Goal: Download file/media: Obtain a digital file from the website

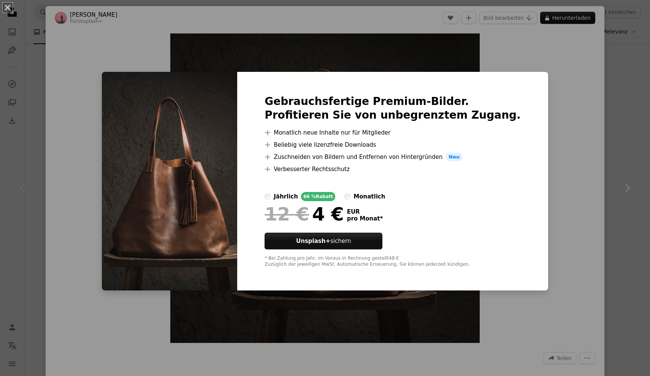
scroll to position [5, 0]
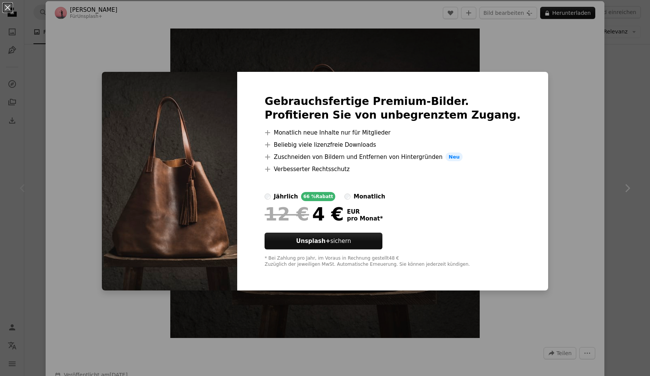
click at [442, 45] on div "An X shape Gebrauchsfertige Premium-Bilder. Profitieren Sie von unbegrenztem Zu…" at bounding box center [325, 188] width 650 height 376
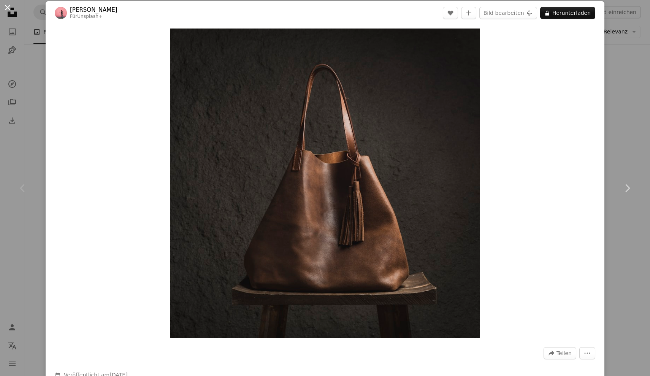
click at [6, 8] on button "An X shape" at bounding box center [7, 7] width 9 height 9
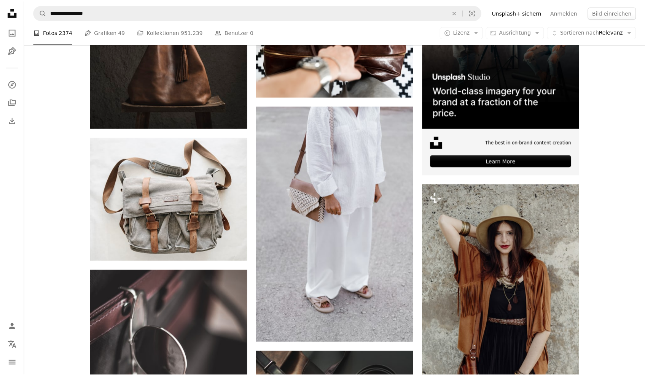
scroll to position [41, 0]
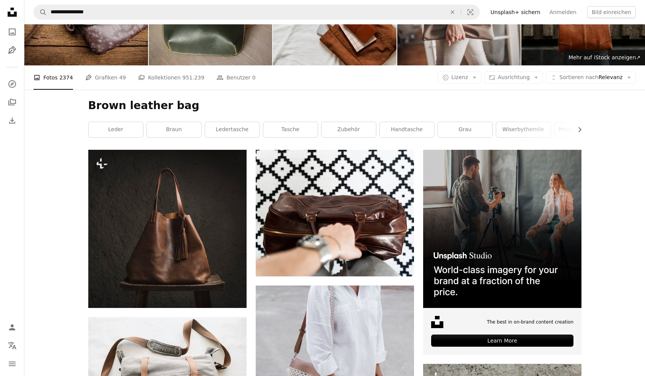
click at [8, 7] on icon "Unsplash logo Unsplash-Startseite" at bounding box center [12, 12] width 15 height 15
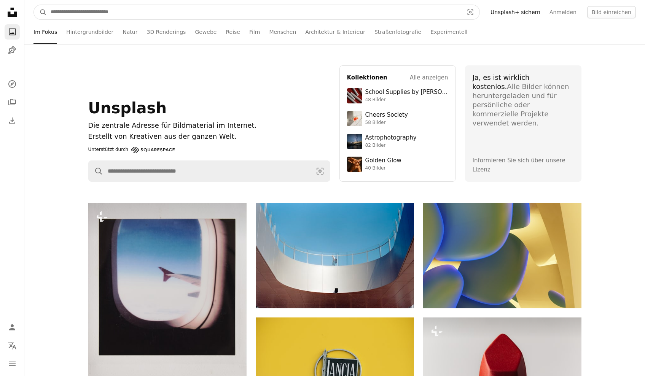
click at [144, 11] on input "Finden Sie Bildmaterial auf der ganzen Webseite" at bounding box center [254, 12] width 414 height 14
type input "*"
type input "**********"
click at [40, 12] on button "A magnifying glass" at bounding box center [40, 12] width 13 height 14
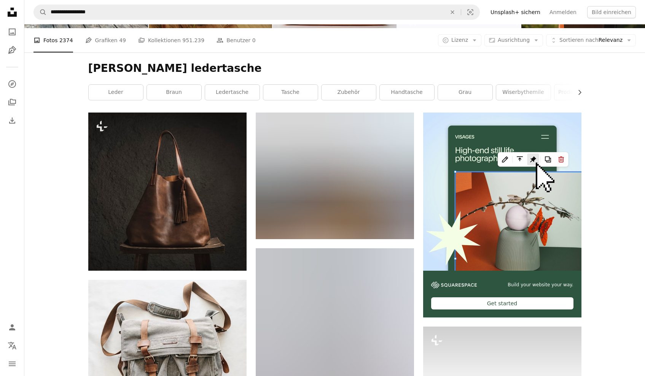
scroll to position [79, 0]
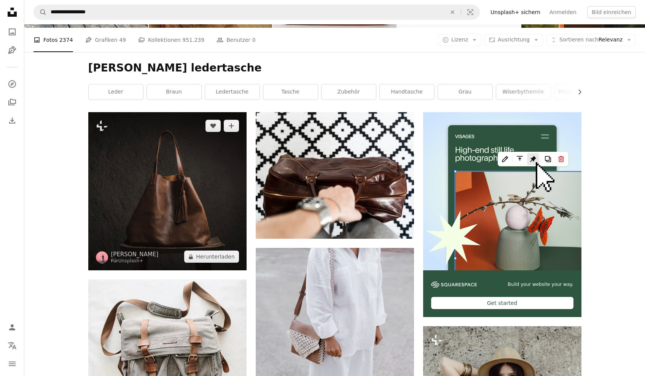
click at [194, 201] on img at bounding box center [167, 191] width 158 height 158
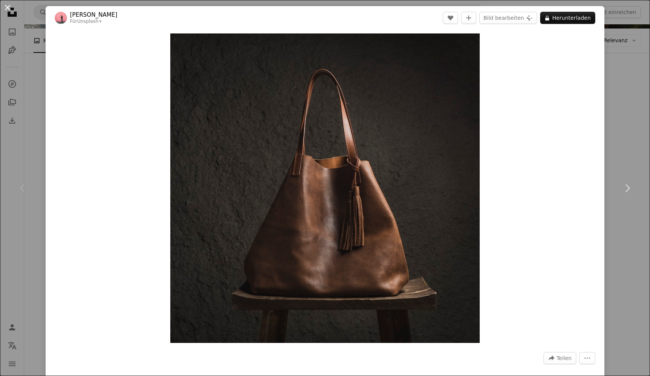
click at [8, 8] on button "An X shape" at bounding box center [7, 7] width 9 height 9
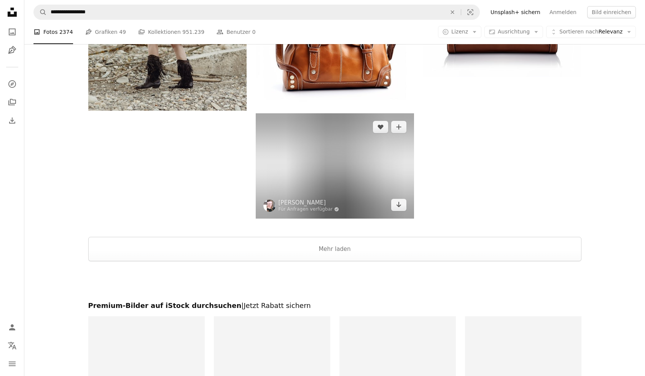
scroll to position [1433, 0]
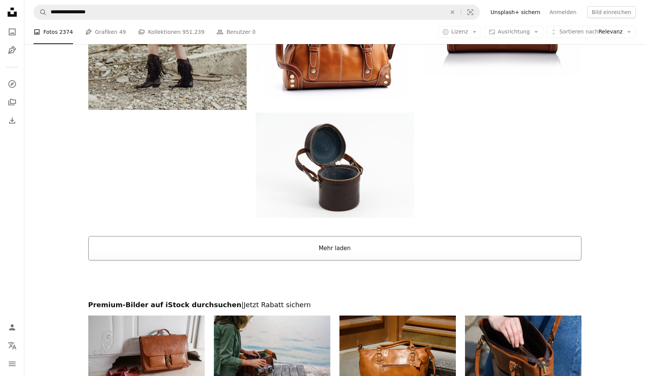
click at [294, 251] on button "Mehr laden" at bounding box center [334, 248] width 493 height 24
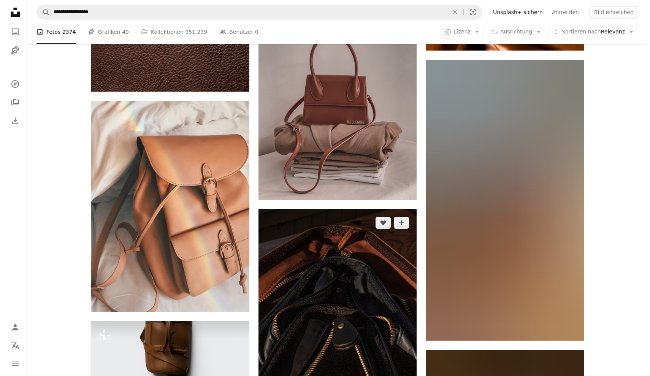
scroll to position [6249, 0]
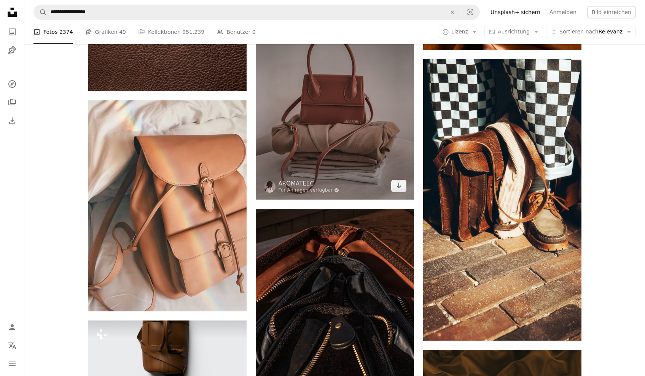
click at [338, 111] on img at bounding box center [335, 101] width 158 height 198
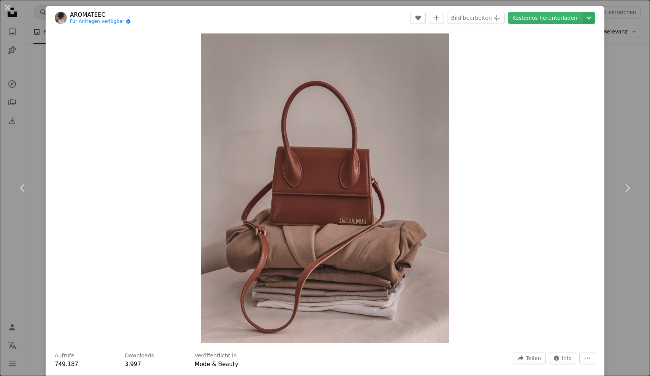
click at [586, 18] on icon "Chevron down" at bounding box center [589, 17] width 12 height 9
click at [551, 60] on span "Groß ( 2400 x 2999 )" at bounding box center [539, 64] width 52 height 8
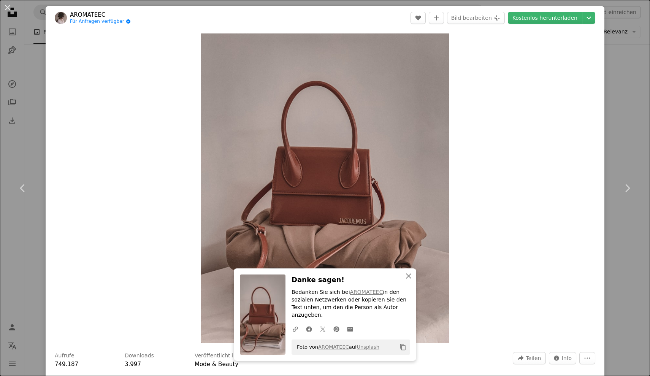
click at [5, 6] on button "An X shape" at bounding box center [7, 7] width 9 height 9
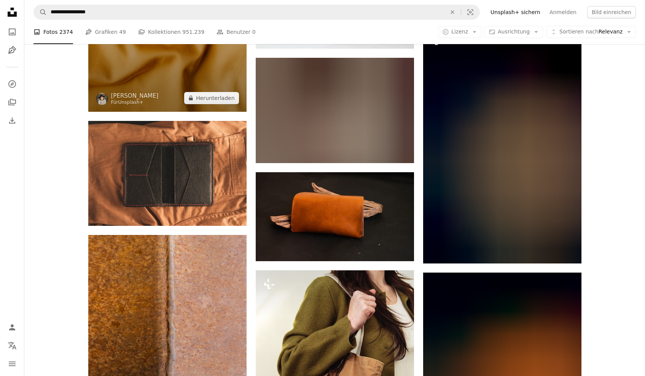
scroll to position [10752, 0]
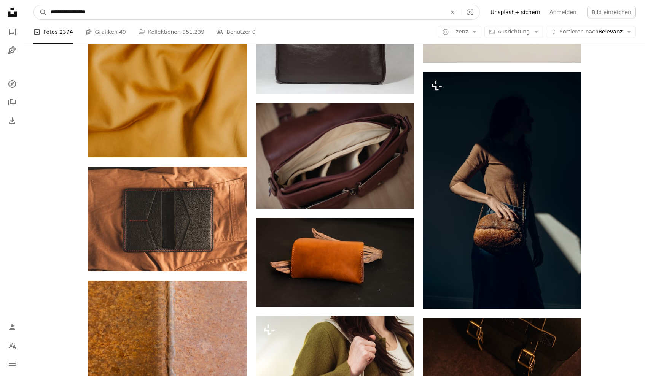
drag, startPoint x: 67, startPoint y: 12, endPoint x: 0, endPoint y: 5, distance: 67.7
type input "**********"
click at [40, 12] on button "A magnifying glass" at bounding box center [40, 12] width 13 height 14
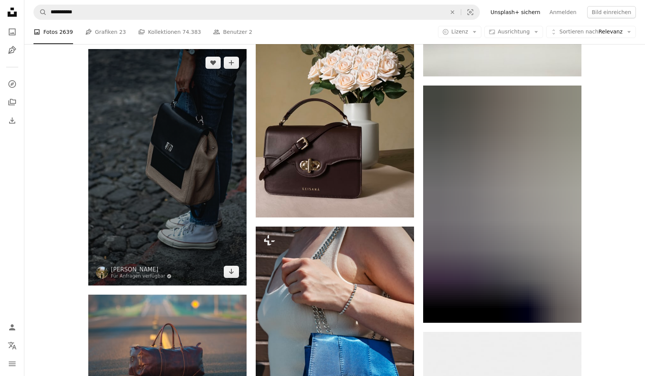
scroll to position [2188, 0]
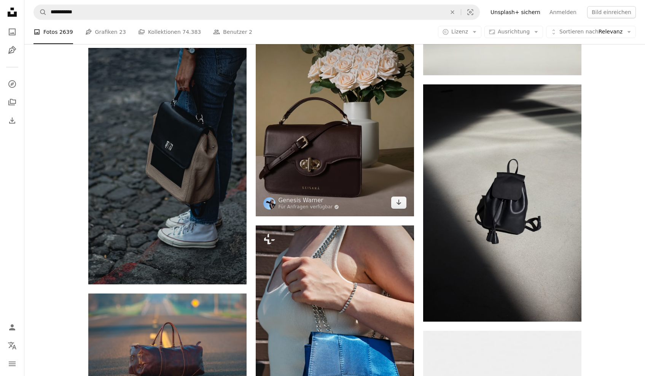
click at [319, 131] on img at bounding box center [335, 110] width 158 height 211
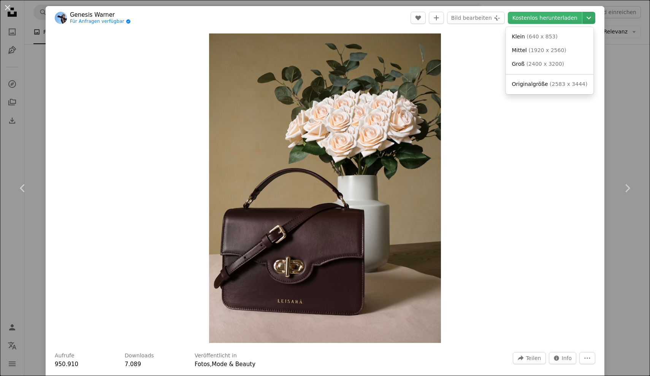
click at [584, 19] on icon "Chevron down" at bounding box center [589, 17] width 12 height 9
click at [541, 68] on link "Groß ( 2400 x 3200 )" at bounding box center [550, 64] width 82 height 14
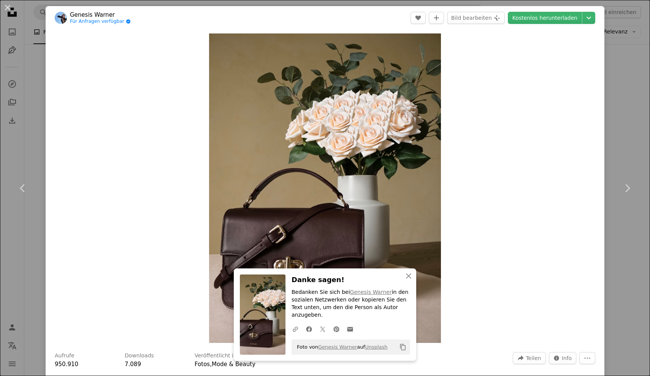
drag, startPoint x: 348, startPoint y: 38, endPoint x: 50, endPoint y: 60, distance: 298.6
click at [30, 75] on div "An X shape Chevron left Chevron right Genesis Warner Für Anfragen verfügbar A c…" at bounding box center [325, 188] width 650 height 376
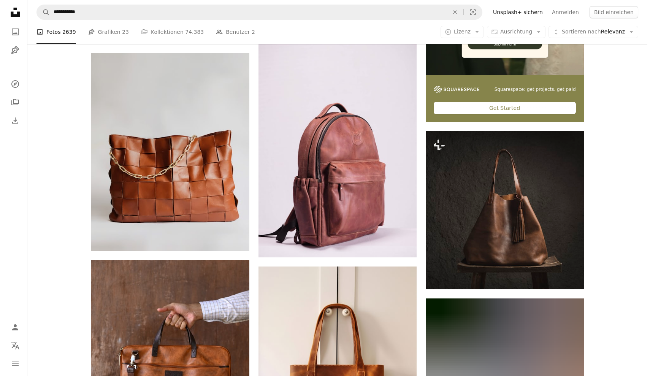
scroll to position [268, 0]
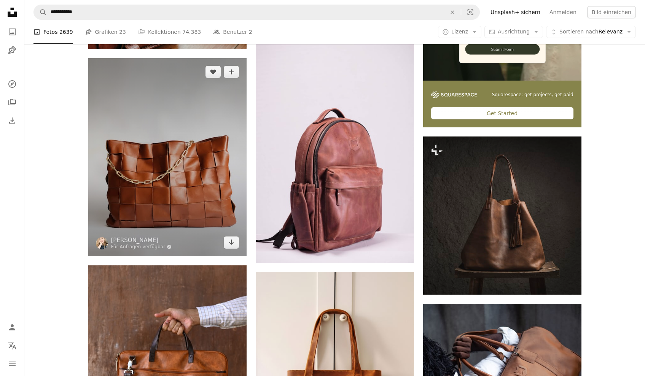
click at [138, 153] on img at bounding box center [167, 157] width 158 height 198
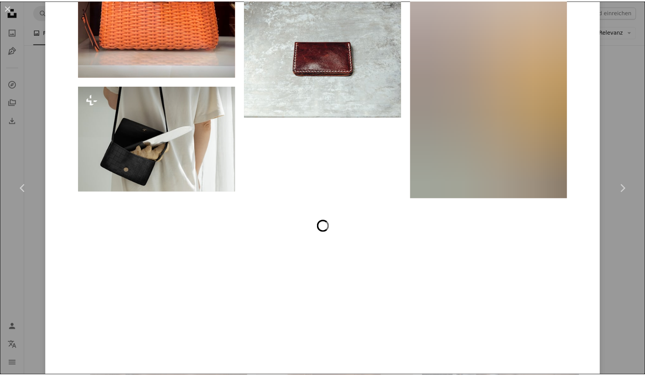
scroll to position [11753, 0]
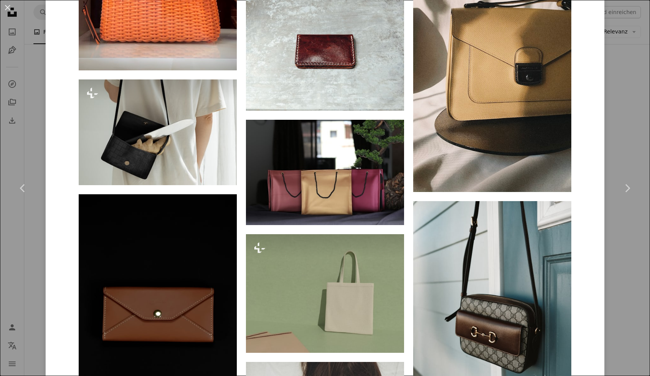
click at [35, 149] on div "An X shape Chevron left Chevron right [PERSON_NAME] Für Anfragen verfügbar A ch…" at bounding box center [325, 188] width 650 height 376
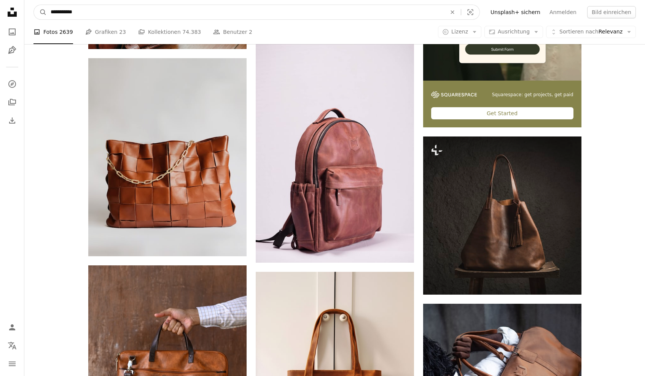
drag, startPoint x: 92, startPoint y: 14, endPoint x: 27, endPoint y: 11, distance: 65.9
click at [27, 11] on nav "**********" at bounding box center [334, 12] width 620 height 24
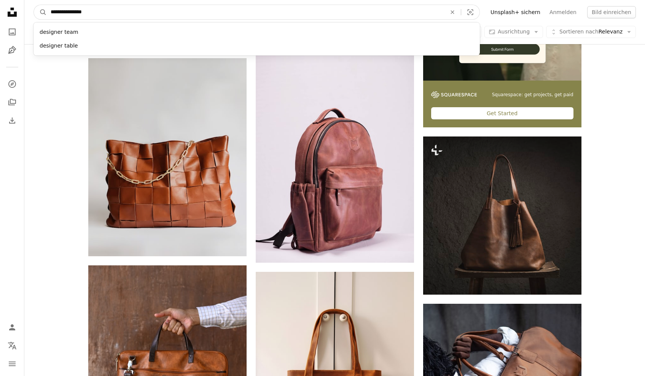
type input "**********"
click at [40, 12] on button "A magnifying glass" at bounding box center [40, 12] width 13 height 14
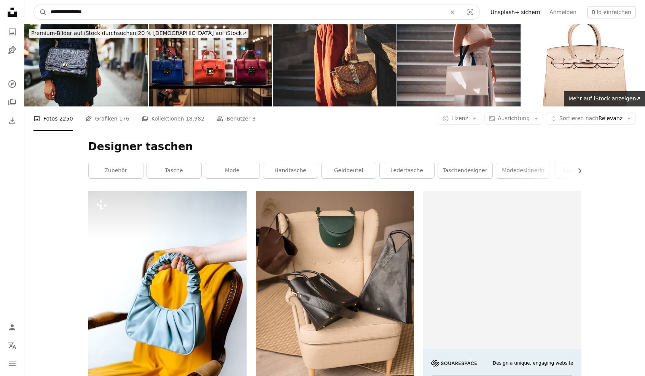
drag, startPoint x: 71, startPoint y: 13, endPoint x: 0, endPoint y: 13, distance: 71.1
type input "*******"
click at [40, 12] on button "A magnifying glass" at bounding box center [40, 12] width 13 height 14
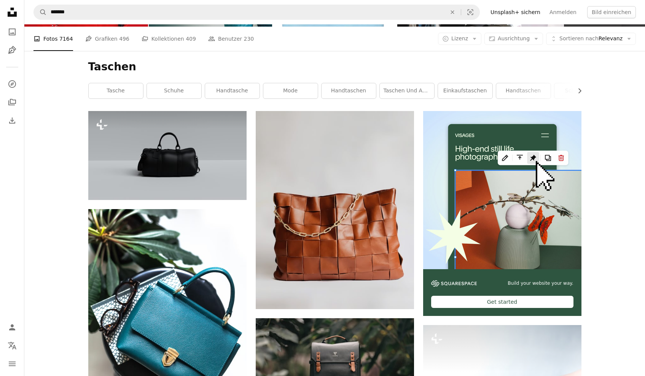
scroll to position [98, 0]
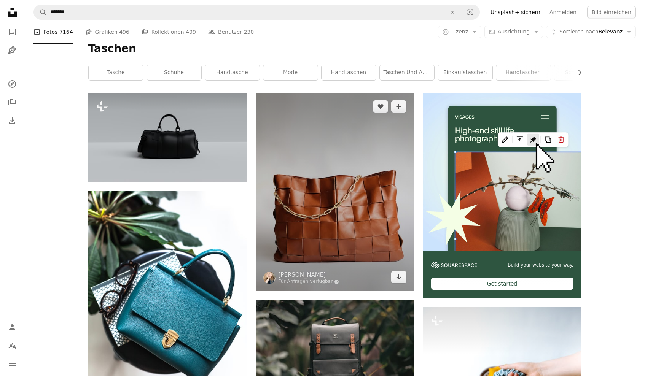
click at [351, 160] on img at bounding box center [335, 192] width 158 height 198
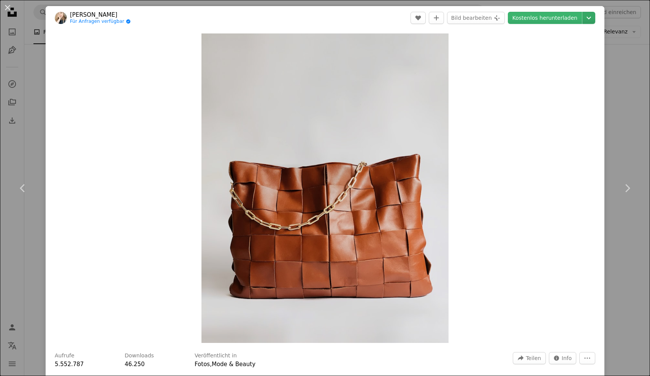
click at [587, 18] on icon "Downloadgröße auswählen" at bounding box center [589, 18] width 5 height 3
click at [539, 62] on span "( 2400 x 3006 )" at bounding box center [548, 64] width 38 height 6
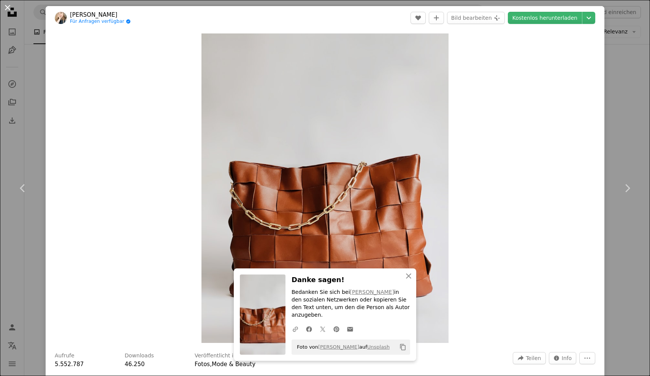
click at [8, 6] on button "An X shape" at bounding box center [7, 7] width 9 height 9
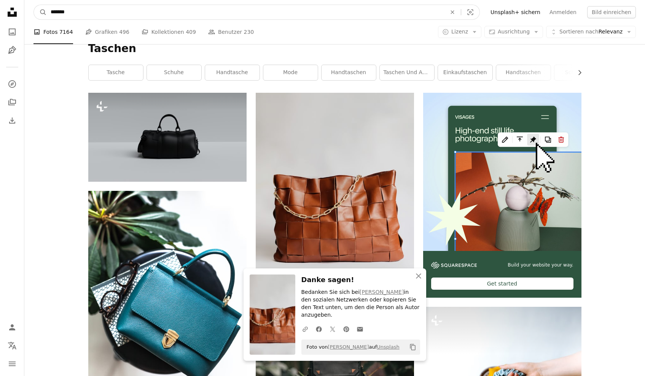
drag, startPoint x: 70, startPoint y: 17, endPoint x: 0, endPoint y: 10, distance: 70.3
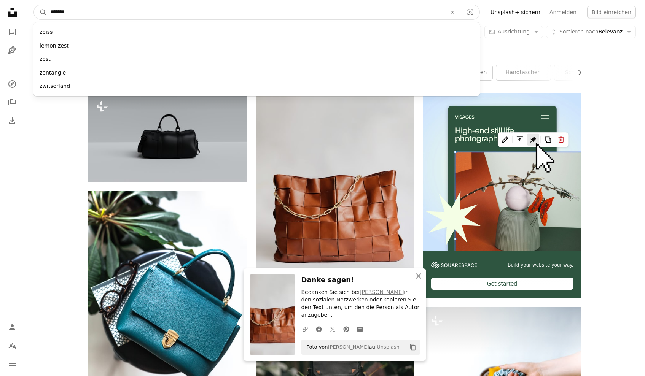
type input "*******"
click at [40, 12] on button "A magnifying glass" at bounding box center [40, 12] width 13 height 14
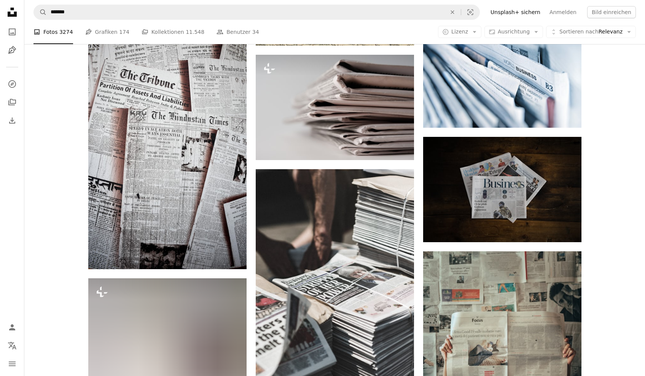
scroll to position [147, 0]
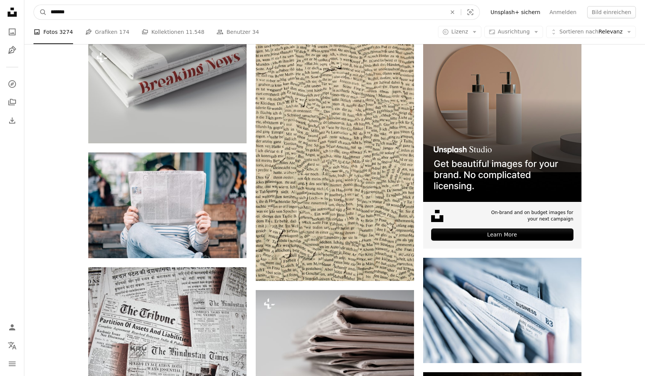
drag, startPoint x: 67, startPoint y: 12, endPoint x: 0, endPoint y: -10, distance: 70.4
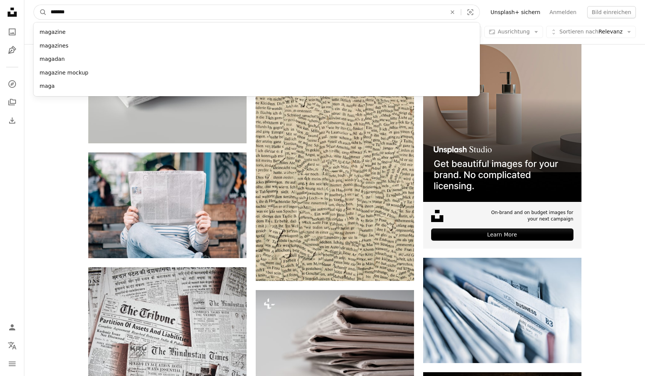
type input "*******"
click at [40, 12] on button "A magnifying glass" at bounding box center [40, 12] width 13 height 14
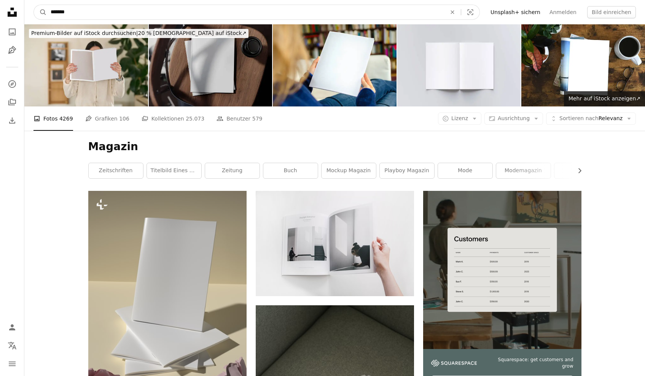
drag, startPoint x: 95, startPoint y: 11, endPoint x: 24, endPoint y: 4, distance: 71.1
click at [24, 4] on nav "A magnifying glass ******* An X shape Visual search Filters Unsplash+ sichern A…" at bounding box center [334, 12] width 620 height 24
type input "*******"
click at [40, 12] on button "A magnifying glass" at bounding box center [40, 12] width 13 height 14
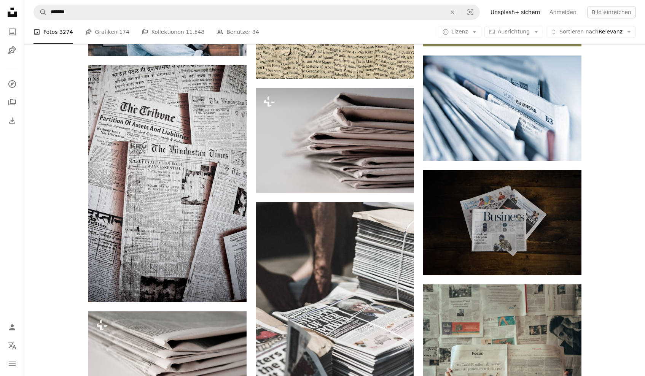
scroll to position [46, 0]
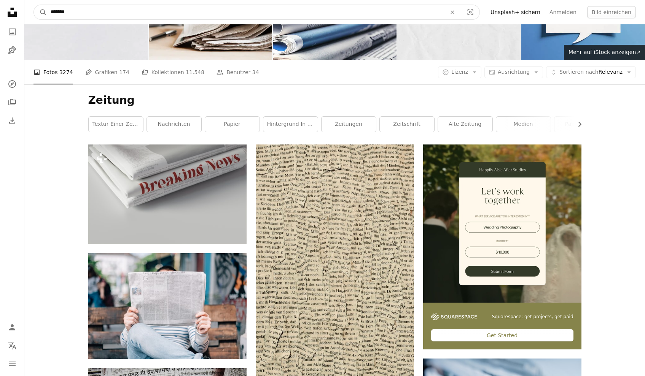
click at [140, 17] on input "*******" at bounding box center [245, 12] width 397 height 14
drag, startPoint x: 140, startPoint y: 17, endPoint x: 17, endPoint y: 11, distance: 122.2
type input "**********"
click at [40, 12] on button "A magnifying glass" at bounding box center [40, 12] width 13 height 14
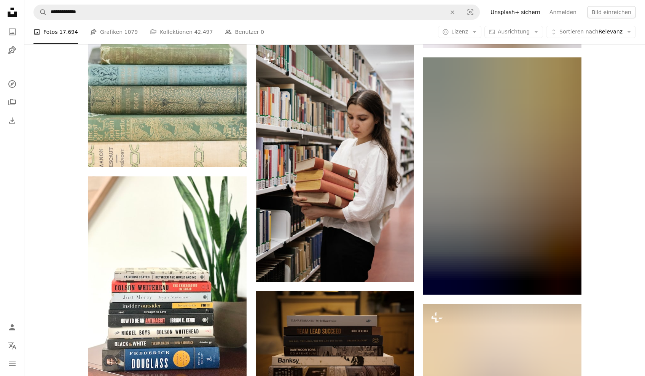
scroll to position [3497, 0]
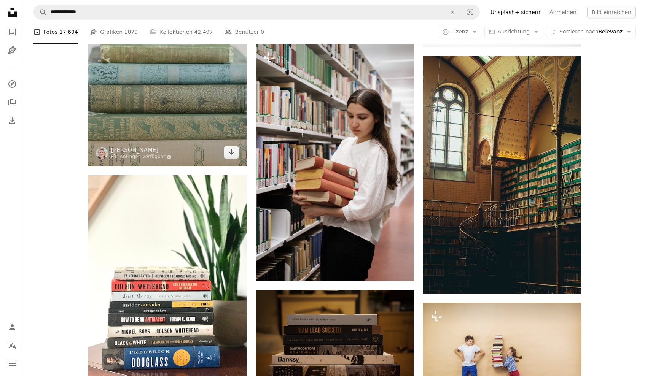
click at [176, 130] on img at bounding box center [167, 47] width 158 height 237
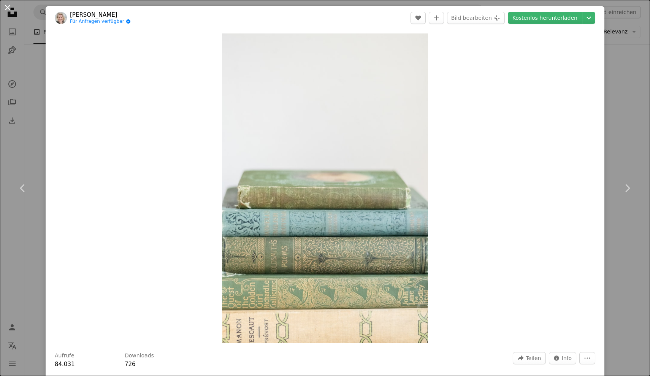
click at [5, 9] on button "An X shape" at bounding box center [7, 7] width 9 height 9
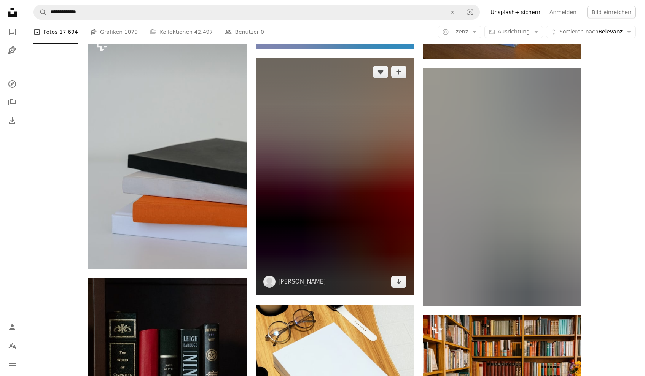
scroll to position [6000, 0]
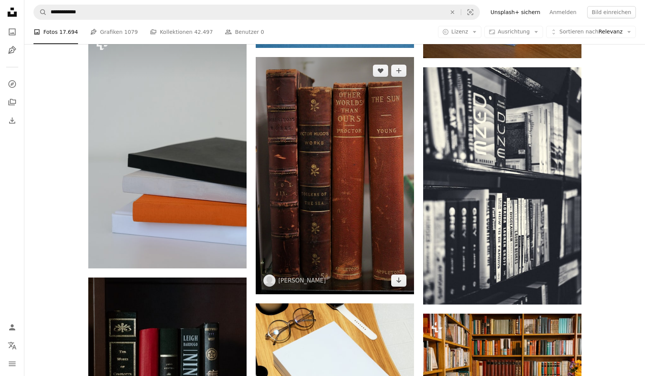
click at [343, 157] on img at bounding box center [335, 175] width 158 height 237
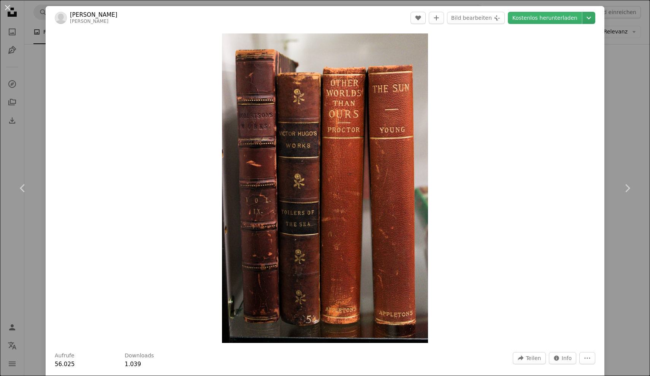
click at [587, 20] on icon "Chevron down" at bounding box center [589, 17] width 12 height 9
click at [554, 68] on link "Groß ( 2400 x 3600 )" at bounding box center [550, 64] width 82 height 14
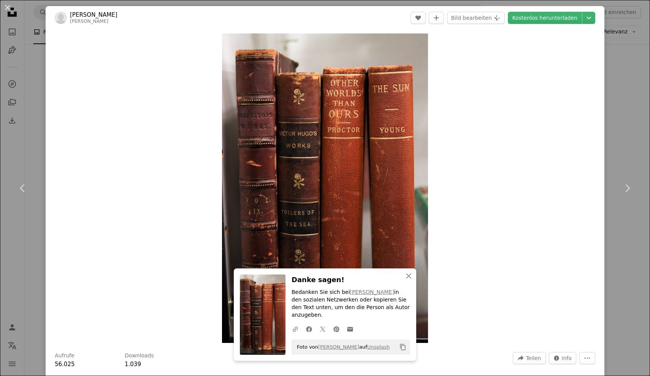
click at [453, 206] on div "Zoom in" at bounding box center [325, 188] width 559 height 317
click at [410, 279] on icon "button" at bounding box center [408, 275] width 5 height 5
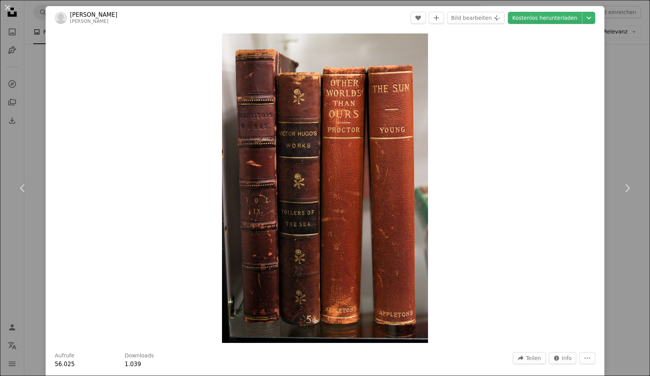
click at [612, 124] on div "An X shape Chevron left Chevron right [PERSON_NAME] [PERSON_NAME] A heart A plu…" at bounding box center [325, 188] width 650 height 376
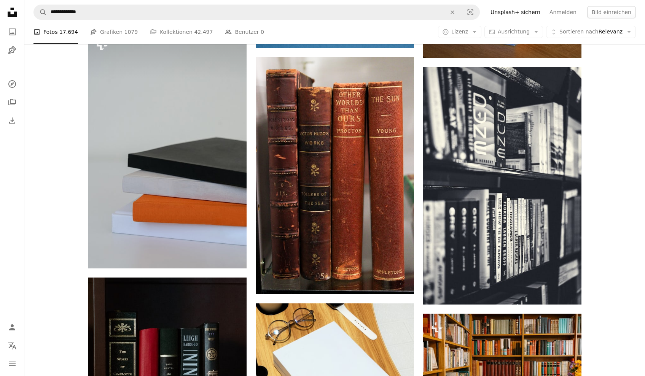
click at [8, 8] on icon "Unsplash logo Unsplash-Startseite" at bounding box center [12, 12] width 15 height 15
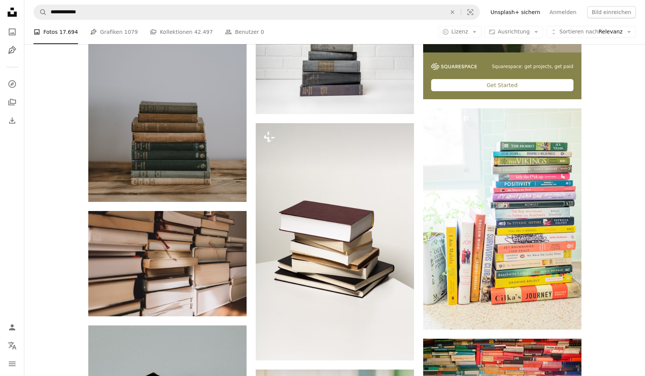
scroll to position [303, 0]
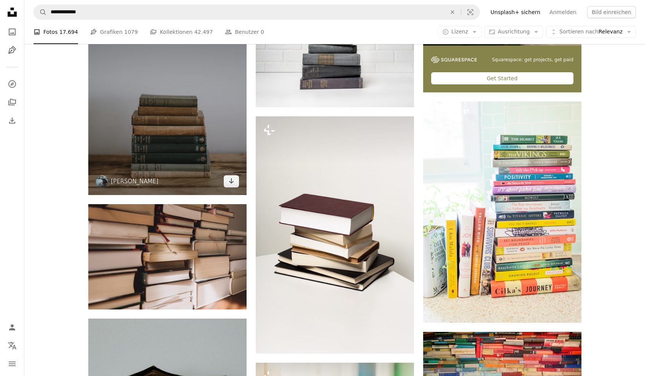
click at [192, 145] on img at bounding box center [167, 98] width 158 height 193
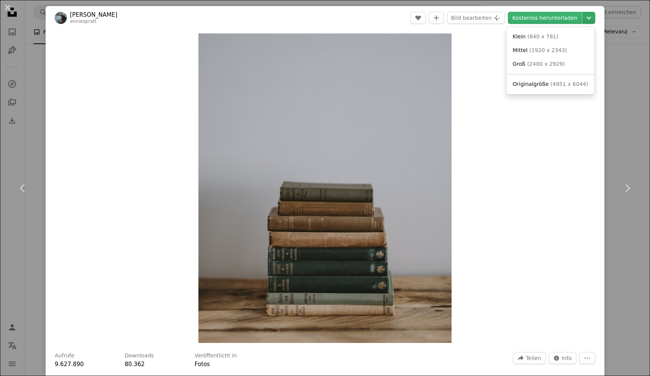
click at [583, 19] on icon "Chevron down" at bounding box center [589, 17] width 12 height 9
click at [550, 61] on span "( 2400 x 2929 )" at bounding box center [546, 64] width 38 height 6
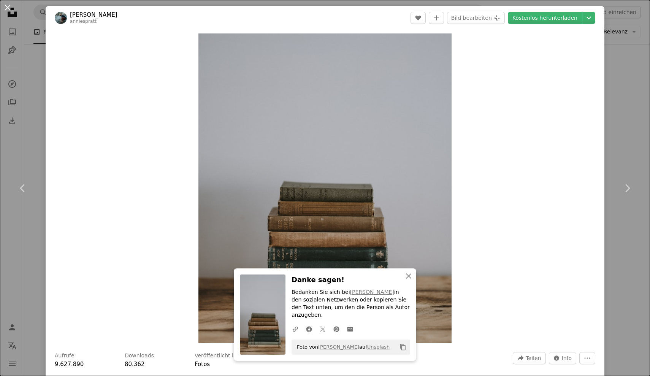
click at [6, 6] on button "An X shape" at bounding box center [7, 7] width 9 height 9
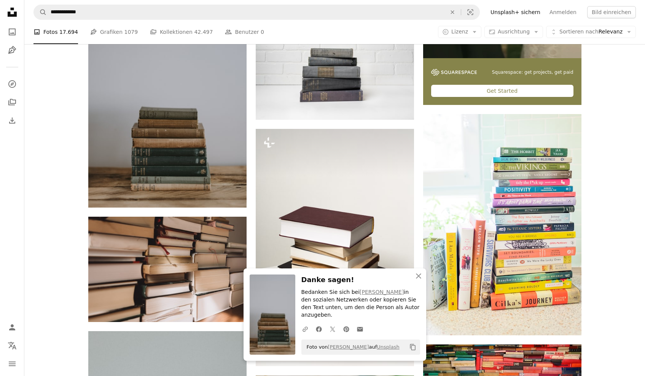
scroll to position [299, 0]
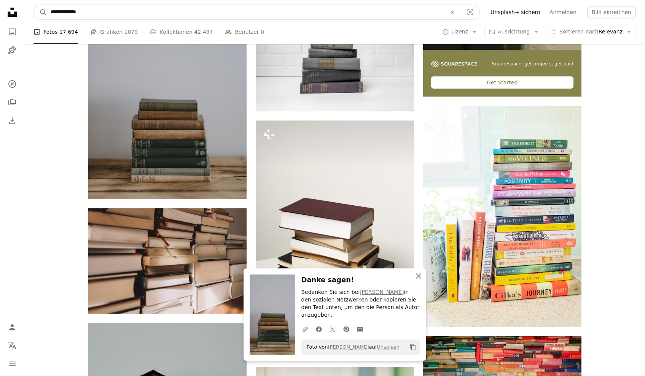
drag, startPoint x: 33, startPoint y: 8, endPoint x: 15, endPoint y: 6, distance: 18.3
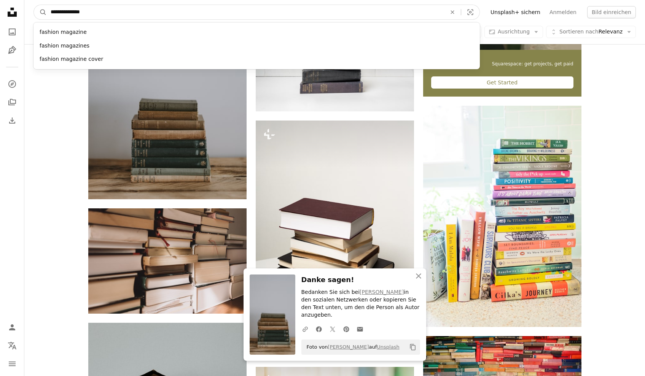
type input "**********"
click at [40, 12] on button "A magnifying glass" at bounding box center [40, 12] width 13 height 14
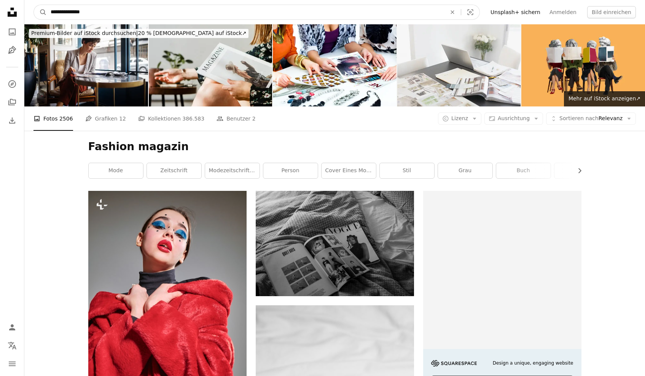
drag, startPoint x: 145, startPoint y: 12, endPoint x: 0, endPoint y: 4, distance: 145.5
type input "**********"
click at [40, 12] on button "A magnifying glass" at bounding box center [40, 12] width 13 height 14
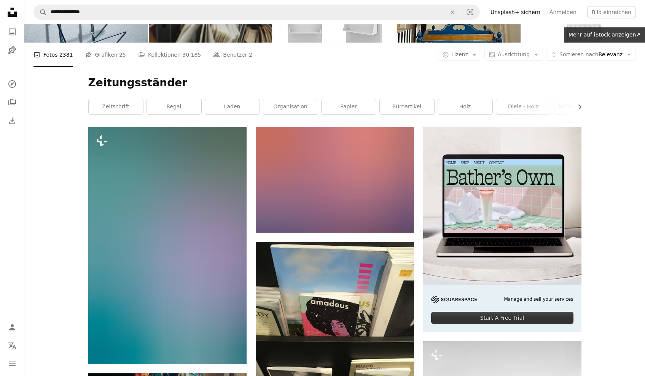
scroll to position [259, 0]
